Goal: Information Seeking & Learning: Learn about a topic

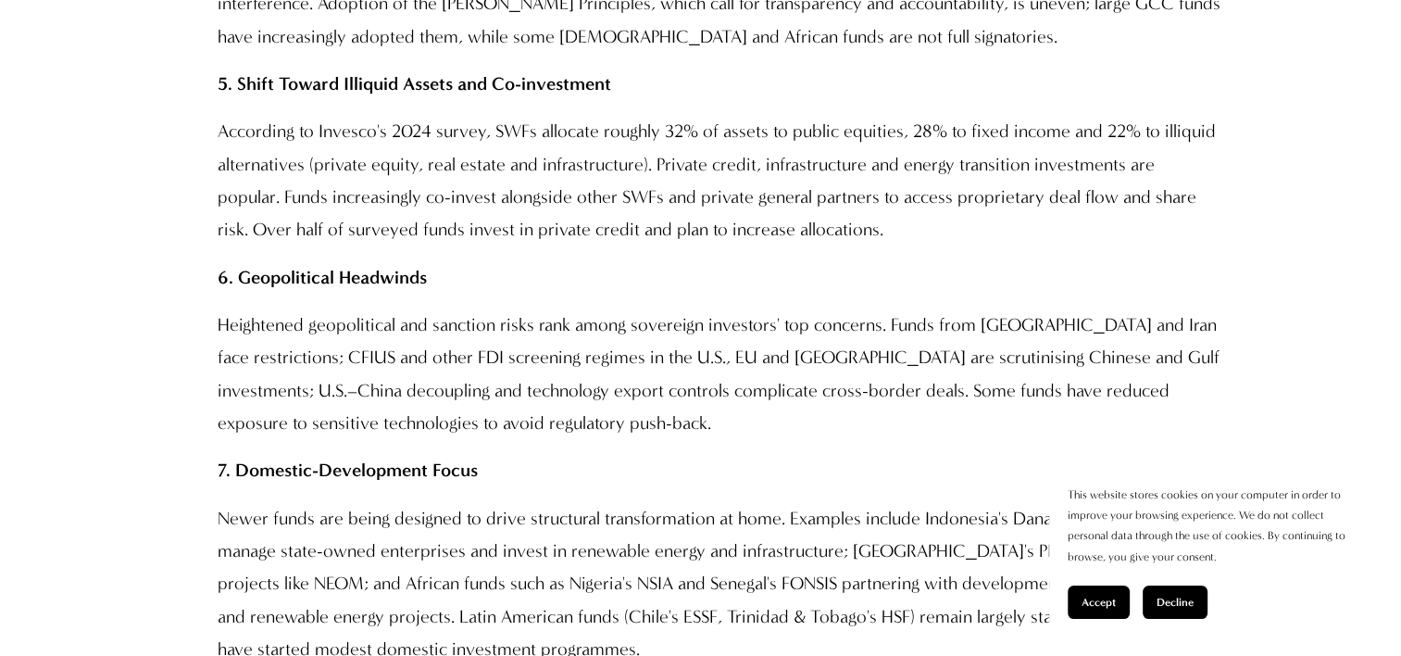
scroll to position [4279, 0]
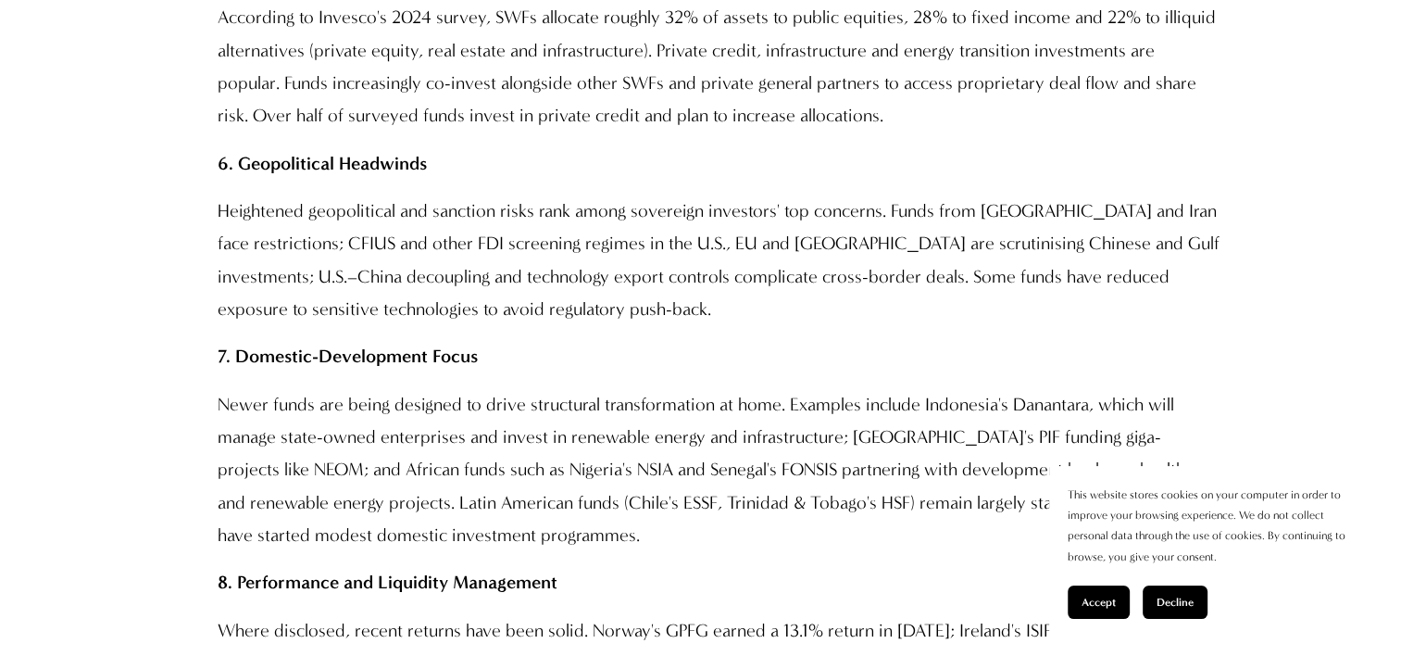
scroll to position [2877, 0]
